Goal: Navigation & Orientation: Find specific page/section

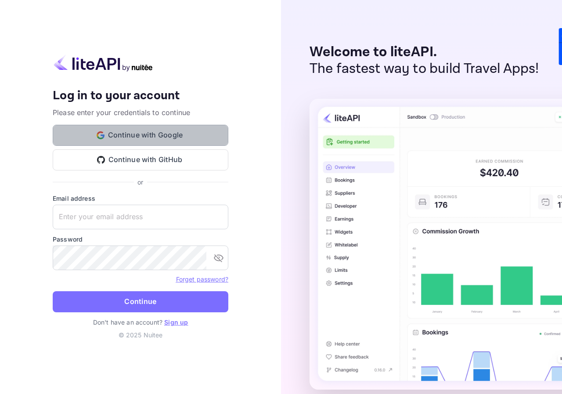
click at [154, 136] on button "Continue with Google" at bounding box center [141, 135] width 176 height 21
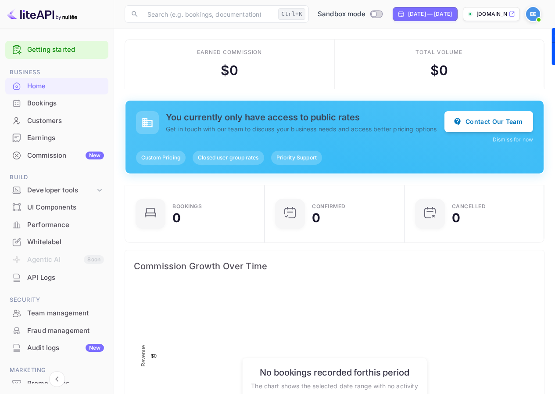
scroll to position [136, 128]
click at [61, 154] on div "Commission New" at bounding box center [65, 156] width 77 height 10
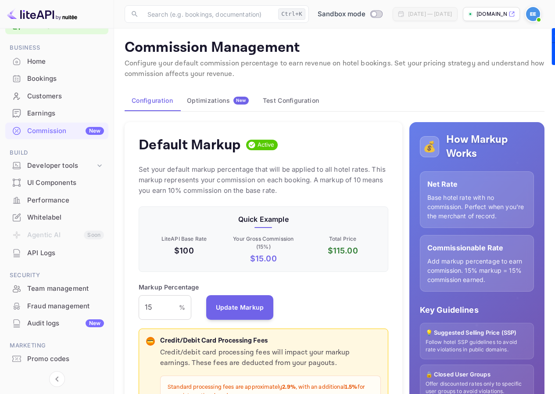
scroll to position [47, 0]
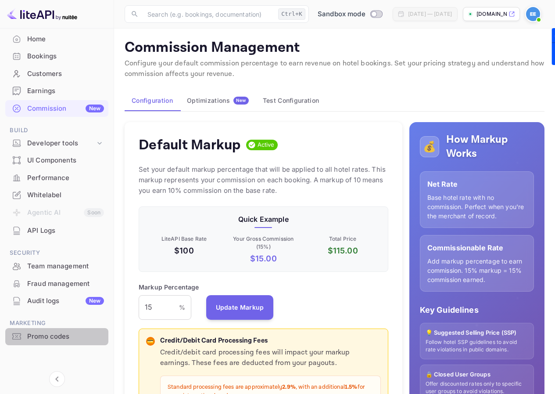
click at [61, 340] on div "Promo codes" at bounding box center [65, 336] width 77 height 10
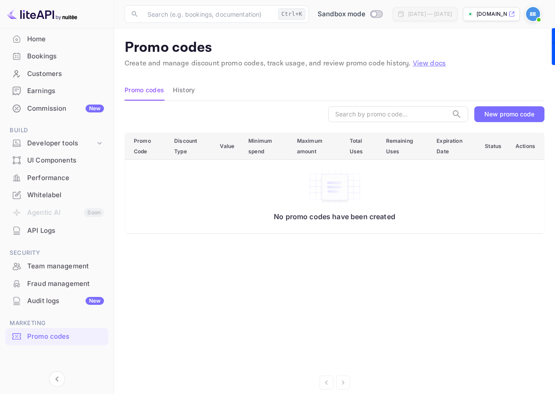
click at [62, 198] on div "Whitelabel" at bounding box center [65, 195] width 77 height 10
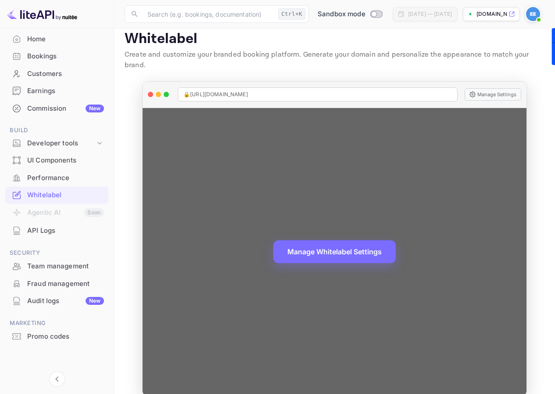
scroll to position [11, 0]
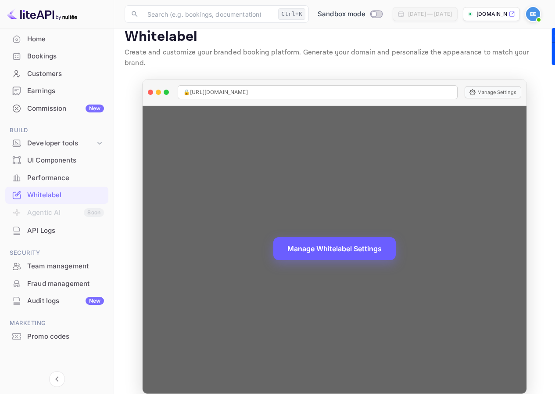
click at [352, 237] on button "Manage Whitelabel Settings" at bounding box center [334, 248] width 122 height 23
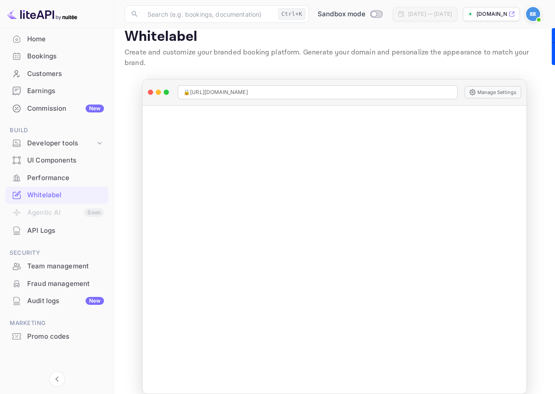
scroll to position [0, 0]
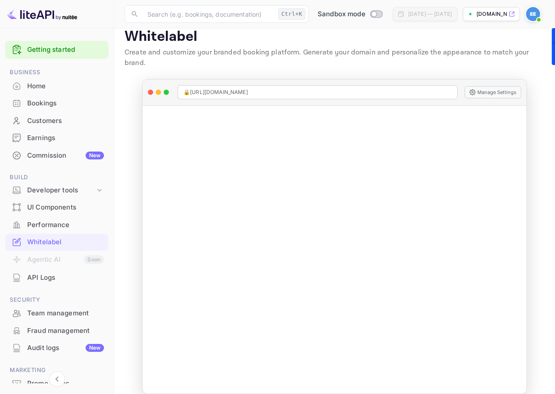
click at [50, 88] on div "Home" at bounding box center [65, 86] width 77 height 10
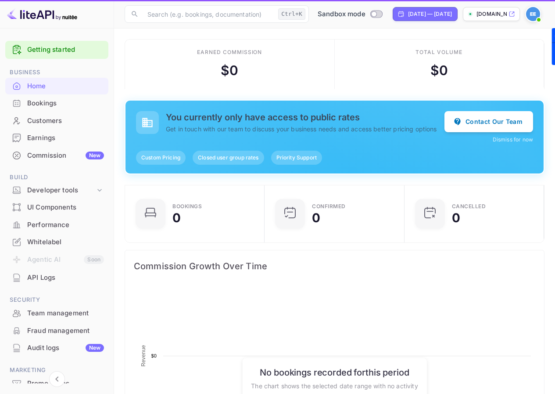
scroll to position [136, 128]
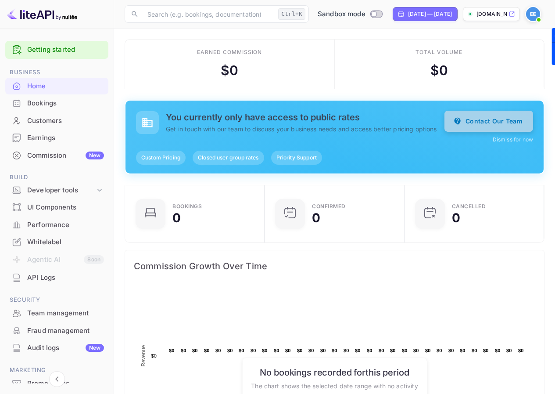
click at [499, 125] on button "Contact Our Team" at bounding box center [489, 121] width 89 height 21
